Goal: Task Accomplishment & Management: Manage account settings

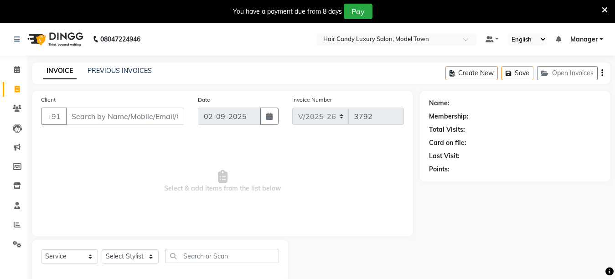
select select "4716"
select select "service"
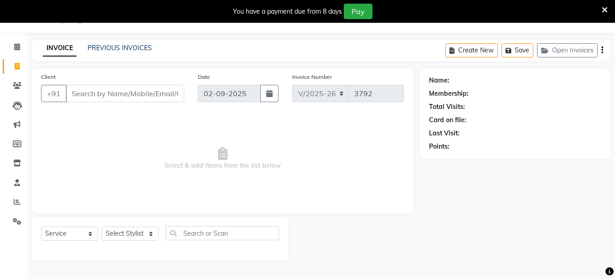
scroll to position [23, 0]
click at [15, 198] on icon at bounding box center [17, 201] width 7 height 7
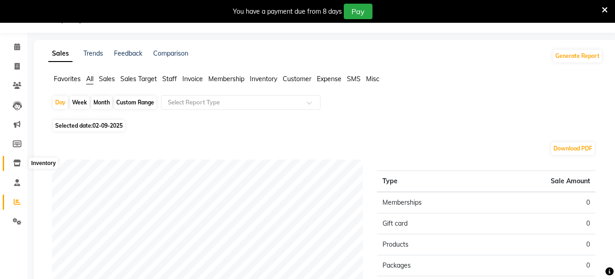
click at [19, 164] on icon at bounding box center [17, 162] width 8 height 7
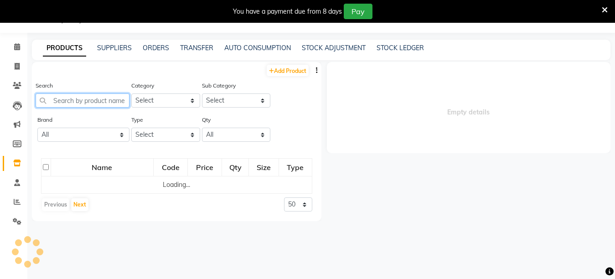
select select
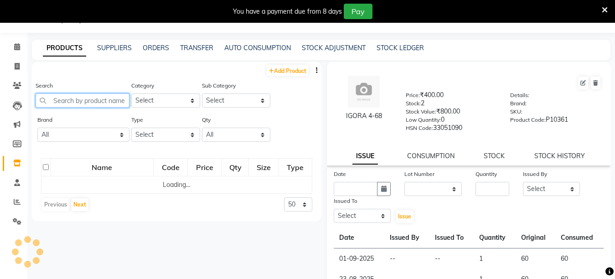
click at [109, 101] on input "text" at bounding box center [83, 100] width 94 height 14
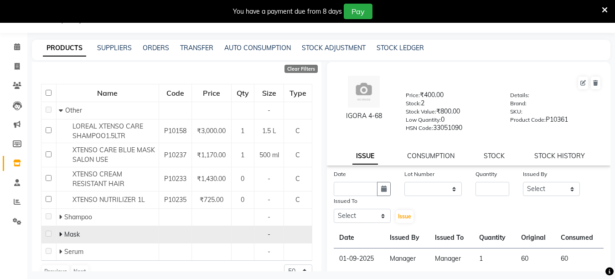
scroll to position [87, 0]
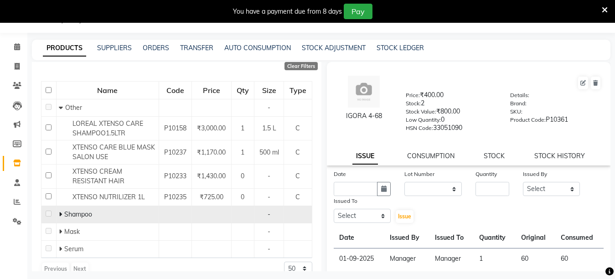
type input "xtens"
click at [57, 216] on td "Shampoo" at bounding box center [107, 213] width 102 height 17
click at [61, 215] on icon at bounding box center [60, 214] width 3 height 6
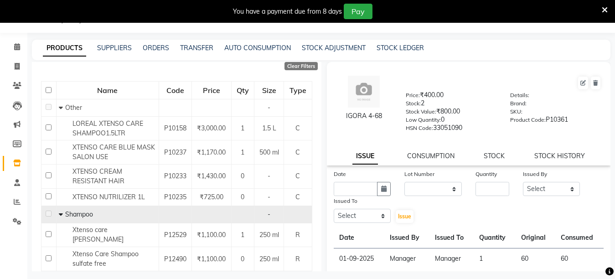
click at [330, 190] on div "Date" at bounding box center [362, 182] width 71 height 27
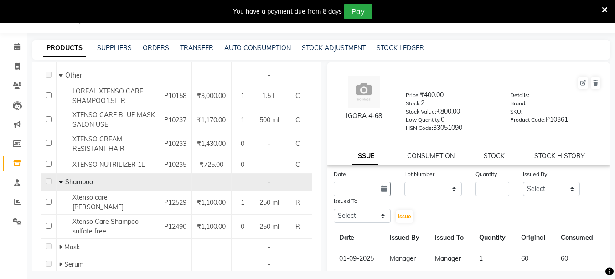
scroll to position [142, 0]
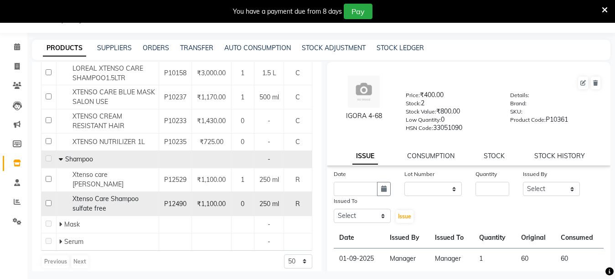
click at [125, 197] on div "Xtenso Care Shampoo sulfate free" at bounding box center [107, 203] width 97 height 19
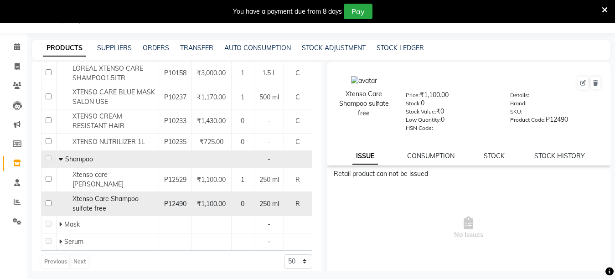
click at [125, 197] on div "Xtenso Care Shampoo sulfate free" at bounding box center [107, 203] width 97 height 19
click at [129, 195] on span "Xtenso Care Shampoo sulfate free" at bounding box center [105, 204] width 66 height 18
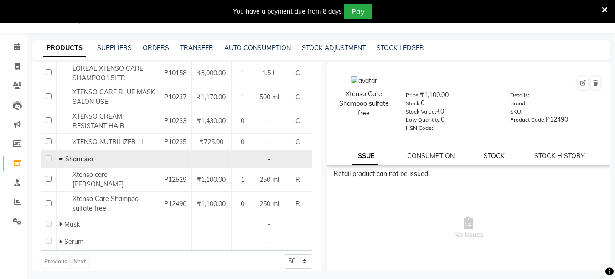
click at [486, 154] on link "STOCK" at bounding box center [493, 156] width 21 height 8
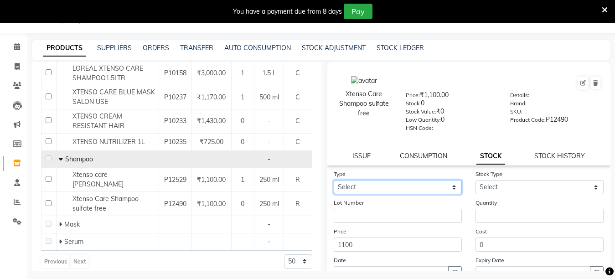
click at [407, 184] on select "Select In Out" at bounding box center [397, 187] width 128 height 14
select select "in"
click at [333, 180] on select "Select In Out" at bounding box center [397, 187] width 128 height 14
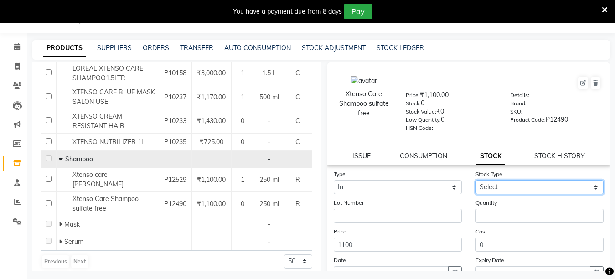
drag, startPoint x: 502, startPoint y: 188, endPoint x: 494, endPoint y: 194, distance: 9.1
click at [500, 189] on select "Select New Stock Adjustment Return Other" at bounding box center [539, 187] width 128 height 14
select select "new stock"
click at [475, 180] on select "Select New Stock Adjustment Return Other" at bounding box center [539, 187] width 128 height 14
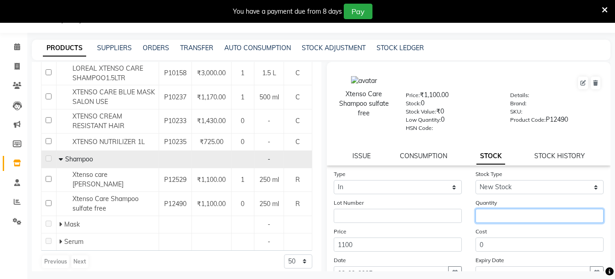
click at [490, 213] on input "number" at bounding box center [539, 216] width 128 height 14
type input "5"
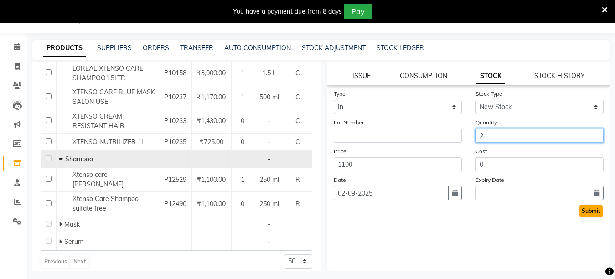
type input "2"
click at [579, 212] on button "Submit" at bounding box center [590, 211] width 23 height 13
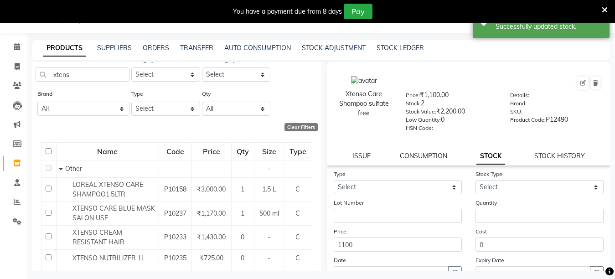
scroll to position [0, 0]
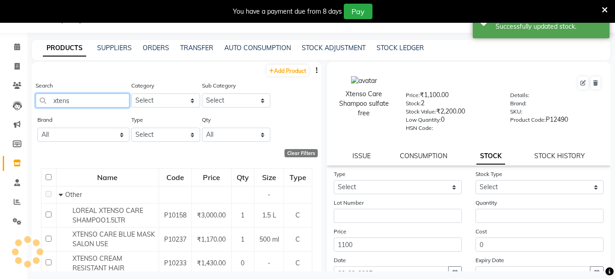
drag, startPoint x: 94, startPoint y: 101, endPoint x: 0, endPoint y: 115, distance: 94.8
click at [0, 115] on app-home "08047224946 Select Location × Hair Candy Luxury Salon, Model Town Default Panel…" at bounding box center [307, 142] width 615 height 285
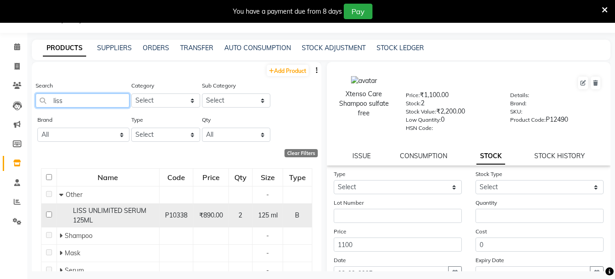
type input "liss"
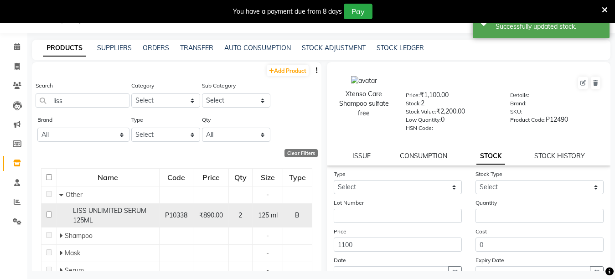
click at [153, 211] on div "LISS UNLIMITED SERUM 125ML" at bounding box center [107, 215] width 97 height 19
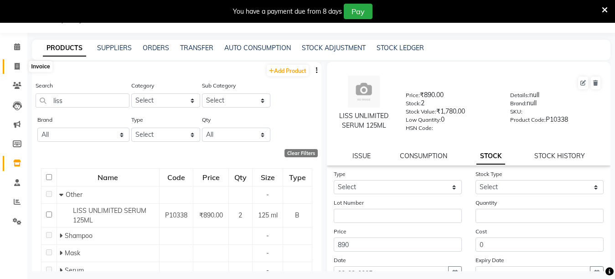
click at [15, 64] on icon at bounding box center [17, 66] width 5 height 7
select select "service"
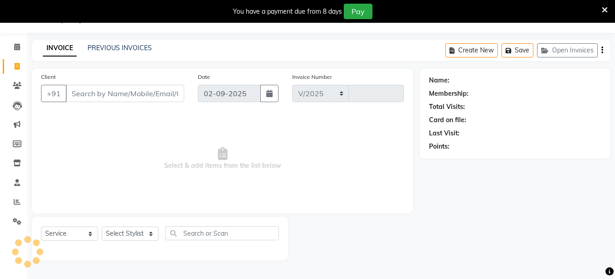
select select "4716"
type input "3792"
click at [108, 227] on select "Select Stylist [PERSON_NAME] [PERSON_NAME] [PERSON_NAME] ([PERSON_NAME]) Manage…" at bounding box center [130, 233] width 57 height 14
select select "27996"
click at [102, 226] on select "Select Stylist [PERSON_NAME] [PERSON_NAME] [PERSON_NAME] ([PERSON_NAME]) Manage…" at bounding box center [130, 233] width 57 height 14
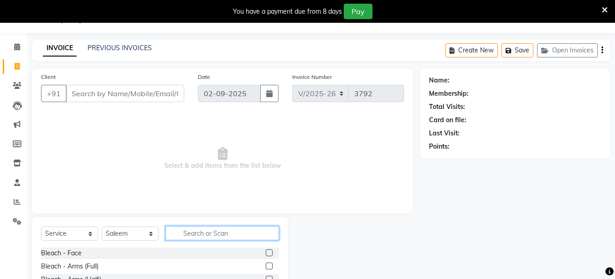
click at [184, 231] on input "text" at bounding box center [221, 233] width 113 height 14
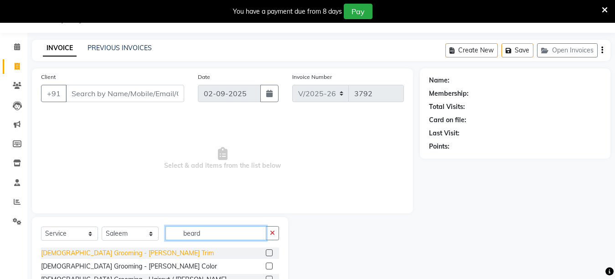
type input "beard"
click at [88, 254] on div "[DEMOGRAPHIC_DATA] Grooming - [PERSON_NAME] Trim" at bounding box center [127, 253] width 173 height 10
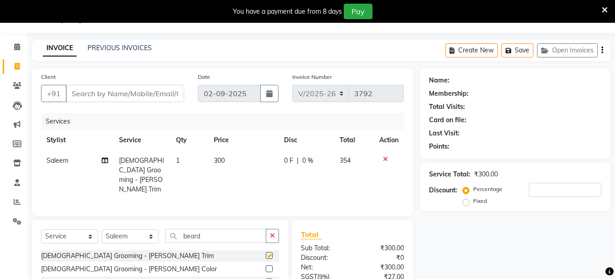
checkbox input "false"
click at [148, 231] on select "Select Stylist [PERSON_NAME] [PERSON_NAME] [PERSON_NAME] ([PERSON_NAME]) Manage…" at bounding box center [130, 236] width 57 height 14
select select "28005"
click at [102, 229] on select "Select Stylist [PERSON_NAME] [PERSON_NAME] [PERSON_NAME] ([PERSON_NAME]) Manage…" at bounding box center [130, 236] width 57 height 14
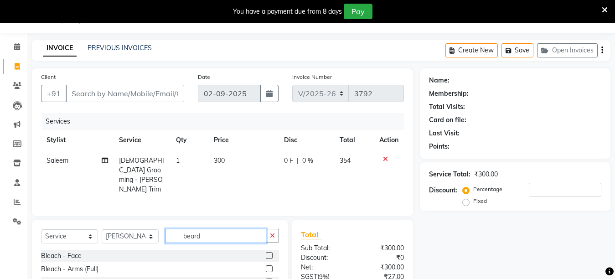
click at [208, 233] on input "beard" at bounding box center [215, 236] width 101 height 14
type input "wash"
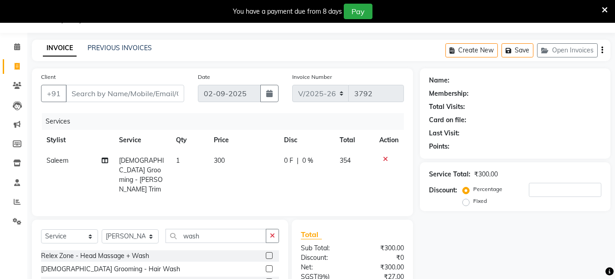
drag, startPoint x: 272, startPoint y: 232, endPoint x: 204, endPoint y: 234, distance: 68.4
click at [265, 233] on div "wash" at bounding box center [222, 236] width 113 height 14
click at [156, 234] on select "Select Stylist [PERSON_NAME] [PERSON_NAME] [PERSON_NAME] ([PERSON_NAME]) Manage…" at bounding box center [130, 236] width 57 height 14
select select "27996"
click at [102, 229] on select "Select Stylist [PERSON_NAME] [PERSON_NAME] [PERSON_NAME] ([PERSON_NAME]) Manage…" at bounding box center [130, 236] width 57 height 14
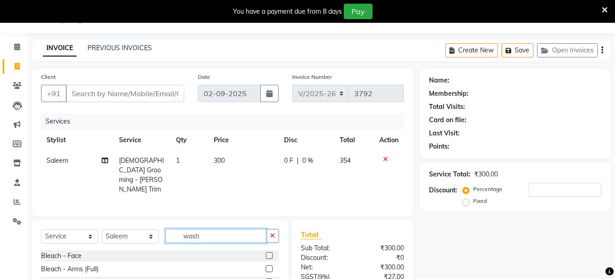
click at [217, 233] on input "wash" at bounding box center [215, 236] width 101 height 14
type input "wash"
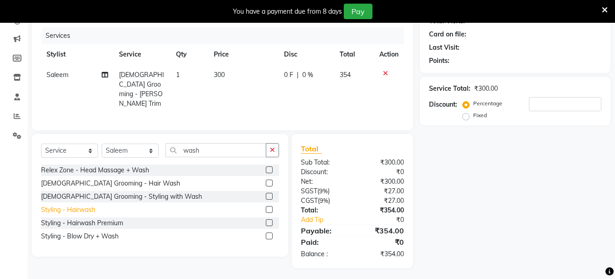
click at [60, 205] on div "Styling - Hairwash" at bounding box center [68, 210] width 54 height 10
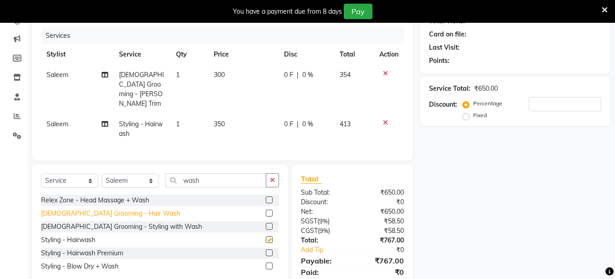
checkbox input "false"
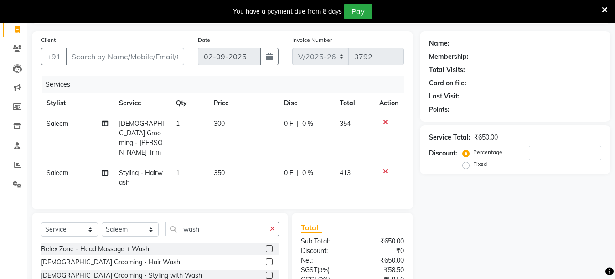
scroll to position [0, 0]
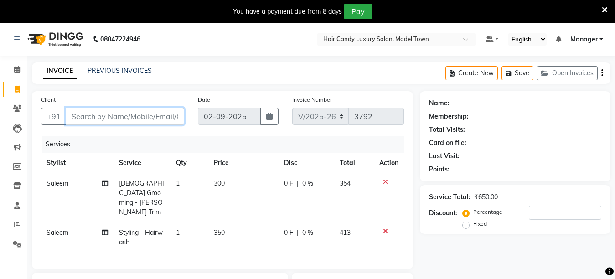
click at [166, 114] on input "Client" at bounding box center [125, 116] width 118 height 17
type input "9"
type input "0"
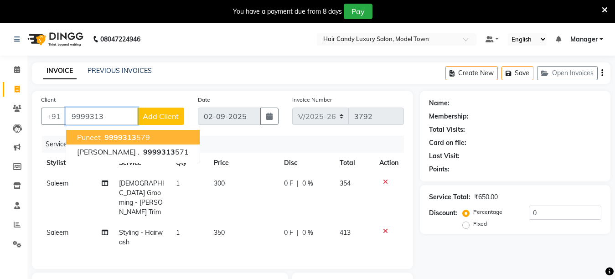
click at [99, 137] on span "puneet" at bounding box center [89, 137] width 24 height 9
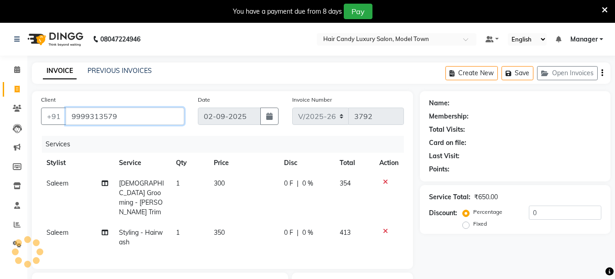
type input "9999313579"
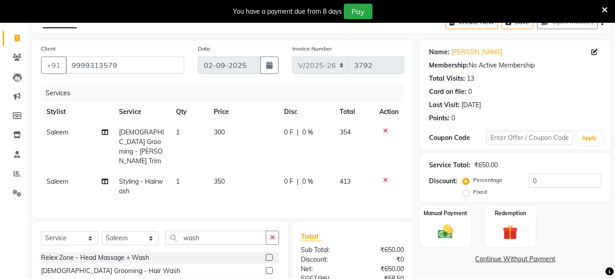
scroll to position [51, 0]
click at [567, 179] on input "0" at bounding box center [564, 180] width 72 height 14
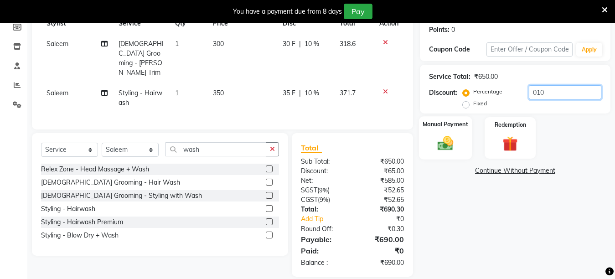
type input "010"
click at [441, 151] on img at bounding box center [445, 143] width 26 height 18
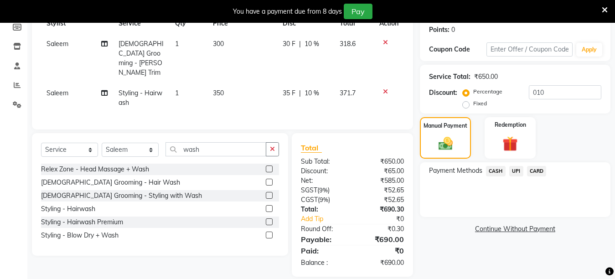
click at [516, 173] on span "UPI" at bounding box center [516, 171] width 14 height 10
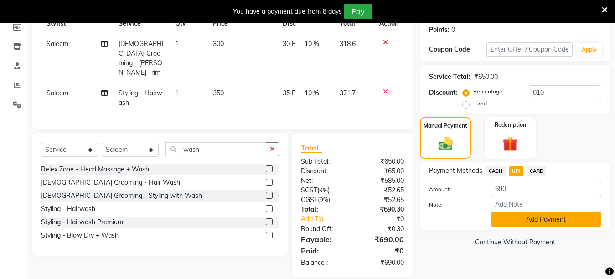
click at [557, 218] on button "Add Payment" at bounding box center [546, 219] width 110 height 14
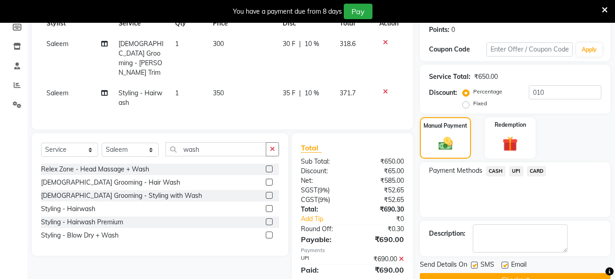
scroll to position [161, 0]
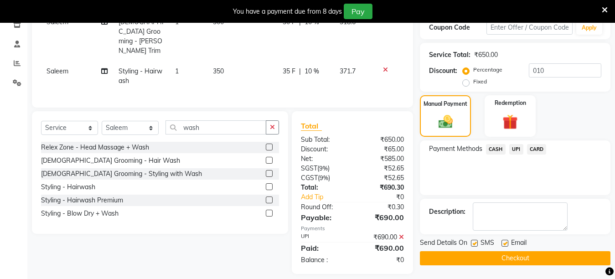
click at [477, 243] on label at bounding box center [474, 243] width 7 height 7
click at [477, 243] on input "checkbox" at bounding box center [474, 244] width 6 height 6
checkbox input "false"
click at [469, 261] on button "Checkout" at bounding box center [515, 258] width 190 height 14
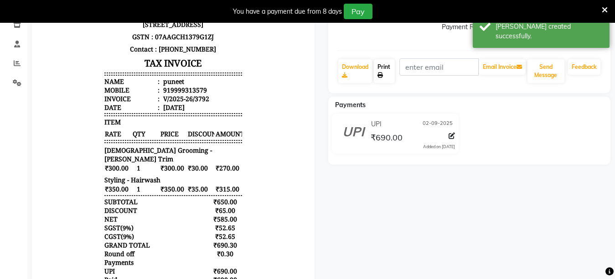
click at [388, 74] on link "Print" at bounding box center [384, 71] width 21 height 24
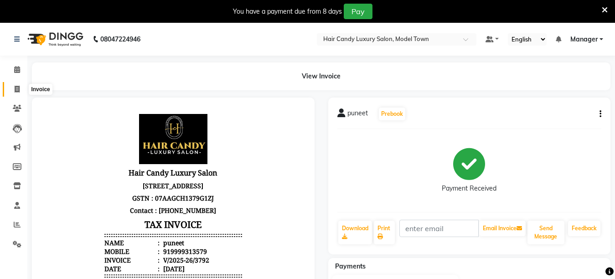
click at [20, 93] on span at bounding box center [17, 89] width 16 height 10
select select "service"
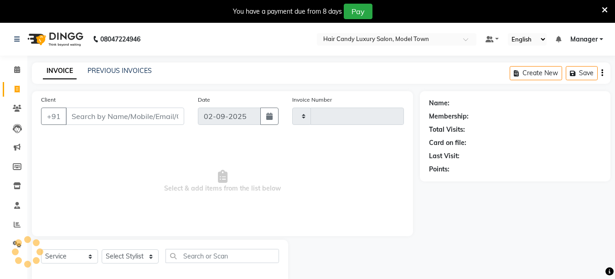
scroll to position [23, 0]
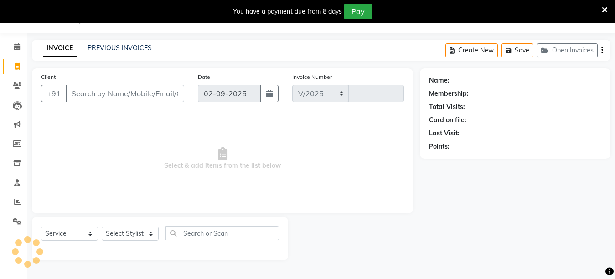
select select "4716"
type input "3793"
click at [13, 167] on span at bounding box center [17, 163] width 16 height 10
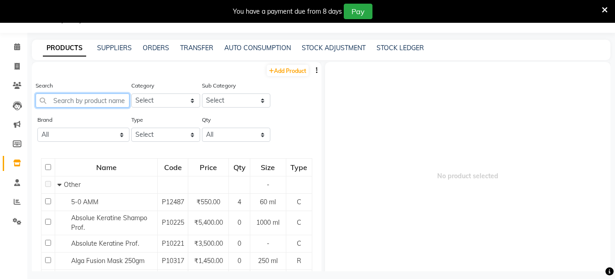
click at [81, 102] on input "text" at bounding box center [83, 100] width 94 height 14
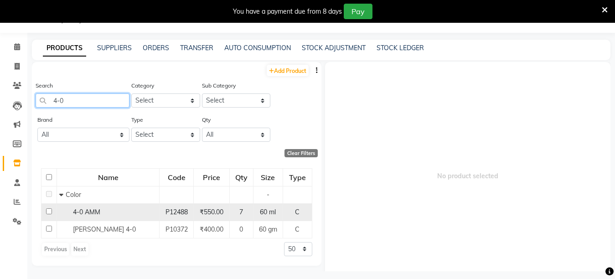
type input "4-0"
click at [77, 211] on span "4-0 AMM" at bounding box center [86, 212] width 27 height 8
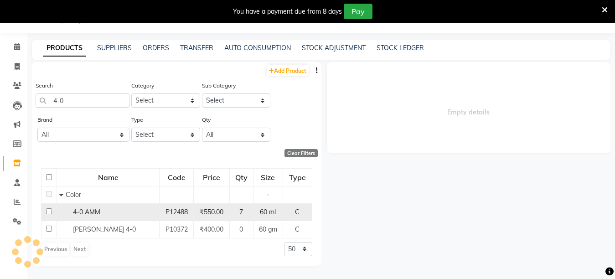
select select
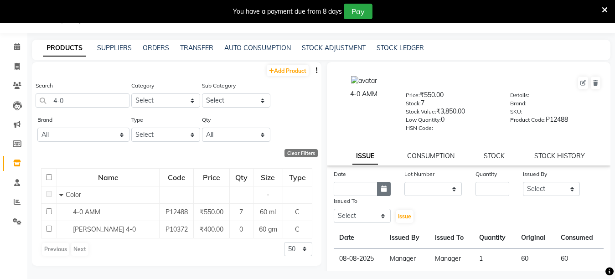
click at [384, 191] on button "button" at bounding box center [384, 189] width 14 height 14
select select "9"
select select "2025"
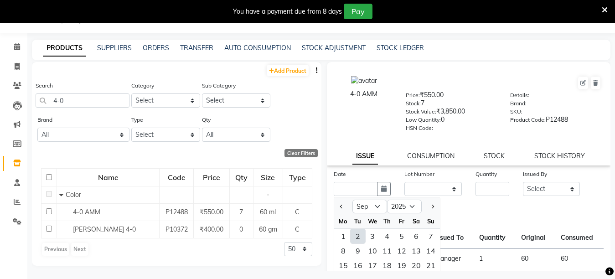
click at [356, 241] on div "2" at bounding box center [357, 236] width 15 height 15
type input "02-09-2025"
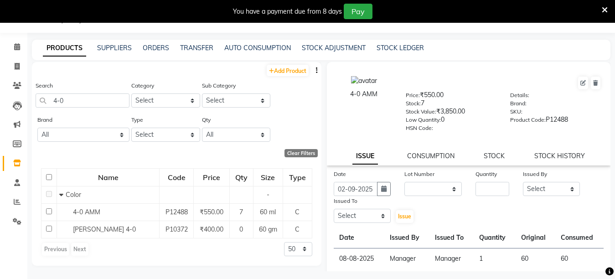
scroll to position [29, 0]
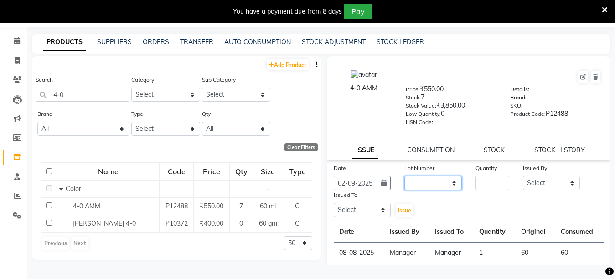
click at [446, 180] on select "None" at bounding box center [432, 183] width 57 height 14
select select "0: null"
click at [404, 176] on select "None" at bounding box center [432, 183] width 57 height 14
click at [476, 179] on input "number" at bounding box center [492, 183] width 34 height 14
type input "1"
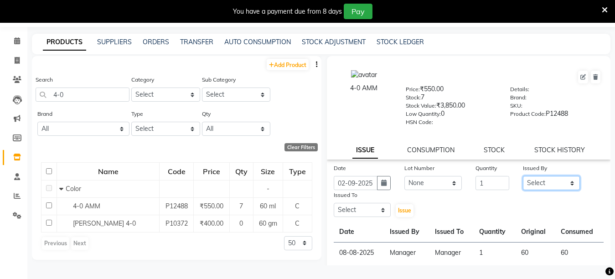
click at [542, 186] on select "Select [PERSON_NAME] [PERSON_NAME] [PERSON_NAME] ([PERSON_NAME]) Manager [PERSO…" at bounding box center [551, 183] width 57 height 14
select select "28446"
click at [523, 176] on select "Select [PERSON_NAME] [PERSON_NAME] [PERSON_NAME] ([PERSON_NAME]) Manager [PERSO…" at bounding box center [551, 183] width 57 height 14
click at [344, 212] on select "Select [PERSON_NAME] [PERSON_NAME] [PERSON_NAME] ([PERSON_NAME]) Manager [PERSO…" at bounding box center [361, 210] width 57 height 14
select select "28446"
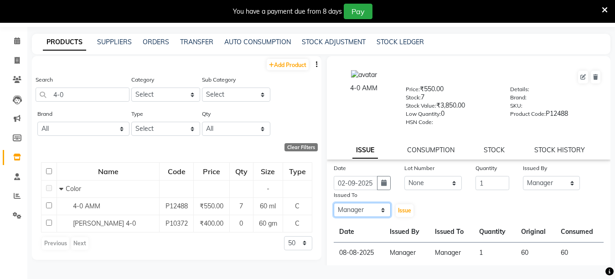
click at [333, 203] on select "Select [PERSON_NAME] [PERSON_NAME] [PERSON_NAME] ([PERSON_NAME]) Manager [PERSO…" at bounding box center [361, 210] width 57 height 14
click at [401, 207] on span "Issue" at bounding box center [404, 210] width 13 height 7
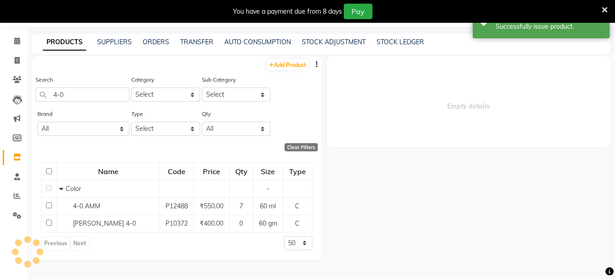
select select
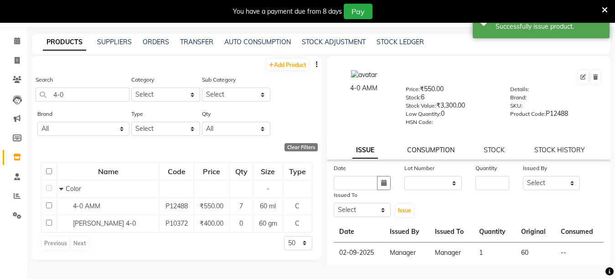
click at [419, 152] on link "CONSUMPTION" at bounding box center [430, 150] width 47 height 8
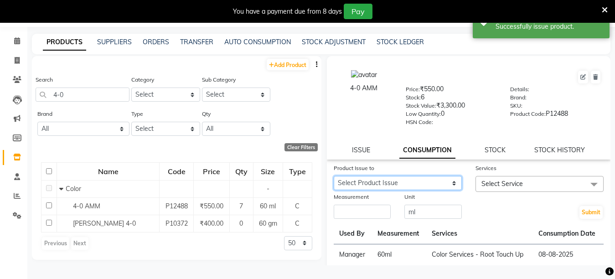
click at [419, 185] on select "Select Product Issue [DATE], Issued to: Manager, Balance: 60" at bounding box center [397, 183] width 128 height 14
select select "1199641"
click at [333, 176] on select "Select Product Issue [DATE], Issued to: Manager, Balance: 60" at bounding box center [397, 183] width 128 height 14
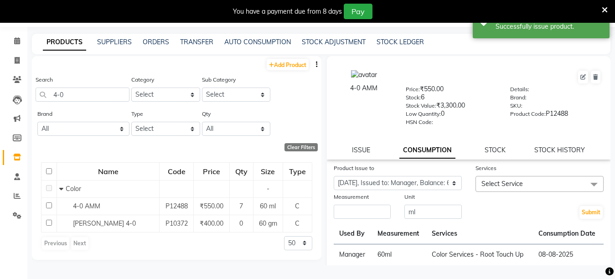
click at [501, 188] on span "Select Service" at bounding box center [539, 184] width 128 height 16
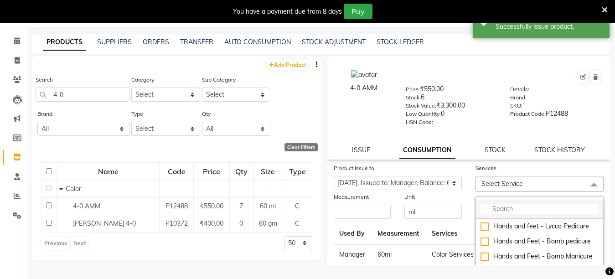
click at [500, 206] on input "multiselect-search" at bounding box center [539, 209] width 118 height 10
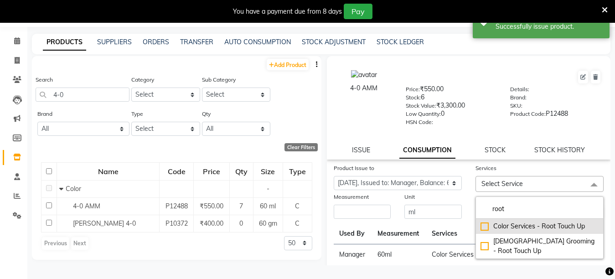
type input "root"
click at [483, 222] on div "Color Services - Root Touch Up" at bounding box center [539, 226] width 118 height 10
checkbox input "true"
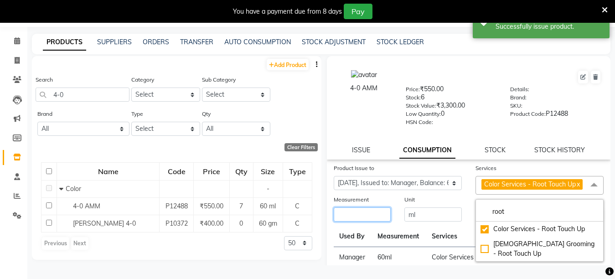
click at [362, 221] on input "number" at bounding box center [361, 214] width 57 height 14
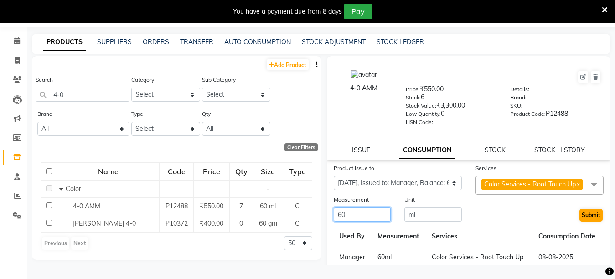
type input "60"
click at [582, 221] on button "Submit" at bounding box center [590, 215] width 23 height 13
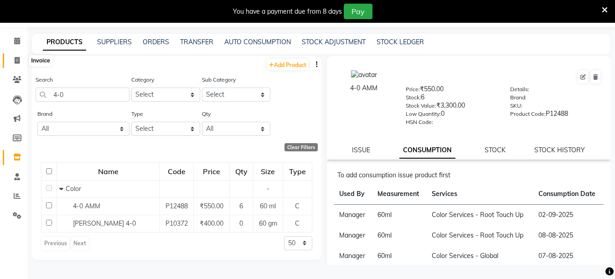
click at [20, 58] on icon at bounding box center [17, 60] width 5 height 7
select select "service"
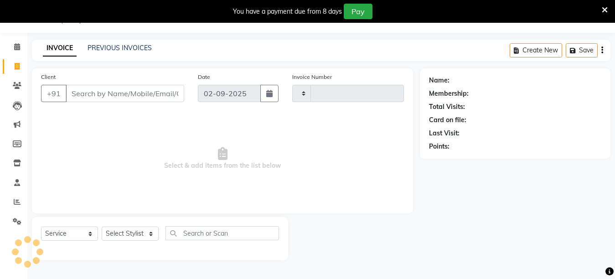
scroll to position [23, 0]
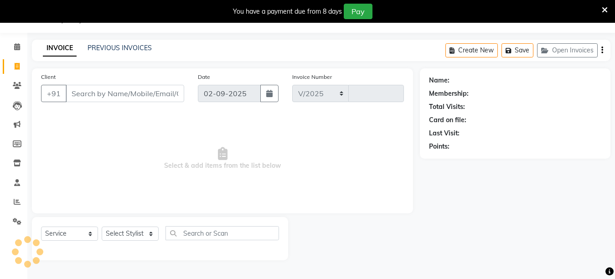
select select "4716"
type input "3793"
click at [17, 162] on icon at bounding box center [17, 162] width 8 height 7
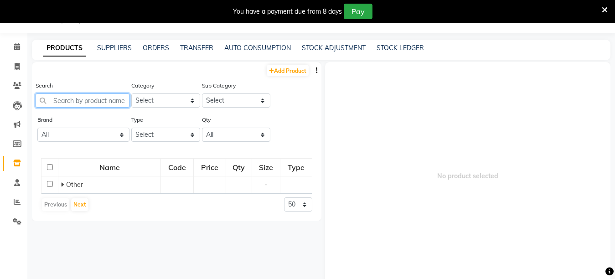
click at [94, 102] on input "text" at bounding box center [83, 100] width 94 height 14
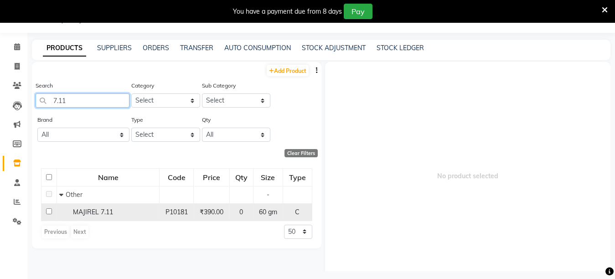
type input "7.11"
click at [95, 210] on span "MAJIREL 7.11" at bounding box center [93, 212] width 40 height 8
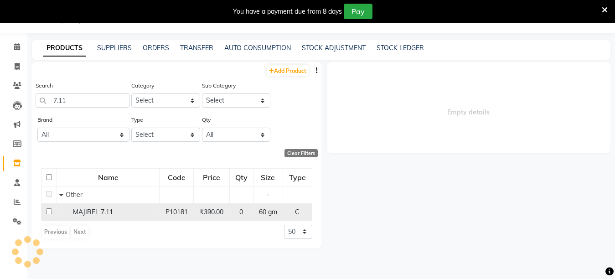
select select
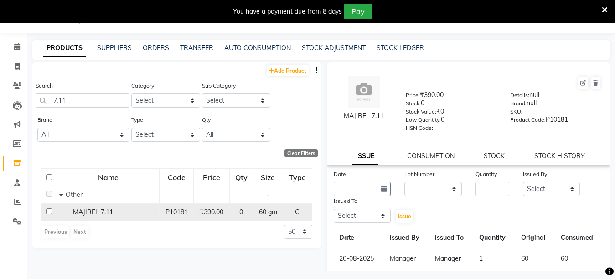
click at [209, 215] on span "₹390.00" at bounding box center [212, 212] width 24 height 8
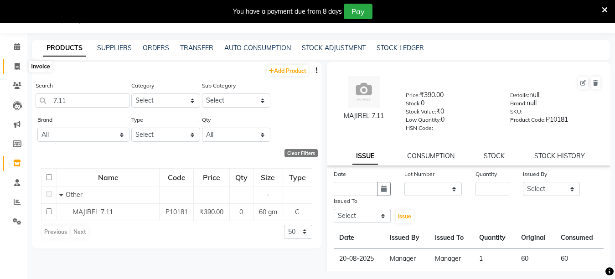
click at [17, 69] on icon at bounding box center [17, 66] width 5 height 7
select select "service"
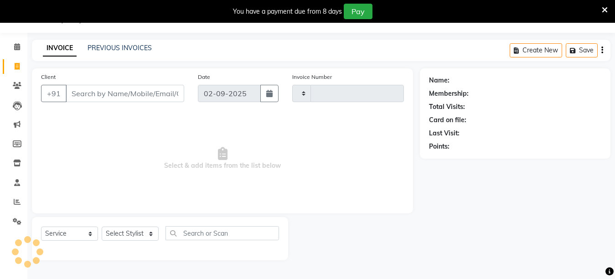
type input "3793"
select select "4716"
